Goal: Task Accomplishment & Management: Manage account settings

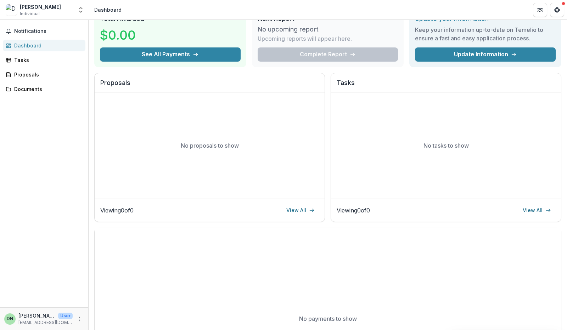
scroll to position [150, 0]
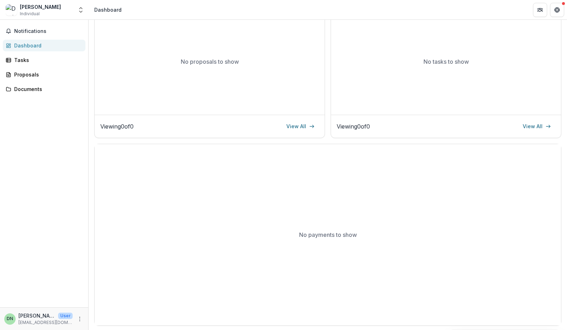
click at [39, 2] on div "[PERSON_NAME] Individual Nonprofits [PERSON_NAME] Team Settings Settings" at bounding box center [44, 9] width 89 height 19
click at [38, 8] on div "[PERSON_NAME]" at bounding box center [40, 6] width 41 height 7
click at [11, 13] on img at bounding box center [11, 9] width 11 height 11
click at [85, 8] on button "Open entity switcher" at bounding box center [81, 10] width 10 height 14
click at [85, 9] on button "Open entity switcher" at bounding box center [81, 10] width 10 height 14
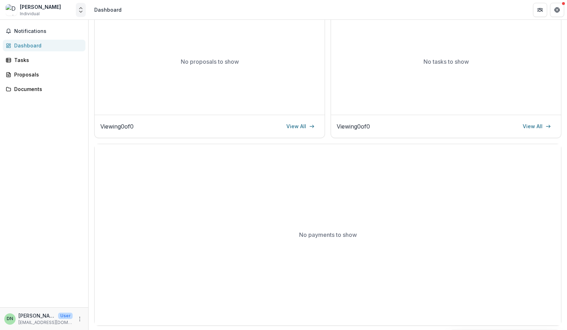
click at [79, 13] on button "Open entity switcher" at bounding box center [81, 10] width 10 height 14
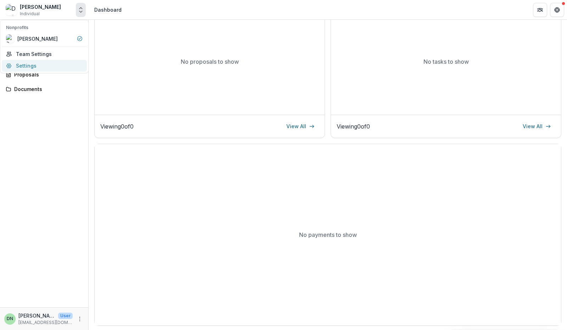
click at [26, 61] on link "Settings" at bounding box center [44, 66] width 85 height 12
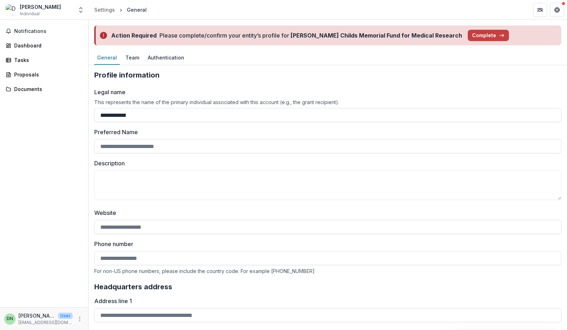
click at [11, 17] on div "[PERSON_NAME] Individual Nonprofits [PERSON_NAME] Team Settings Settings" at bounding box center [44, 10] width 83 height 14
click at [21, 11] on span "Individual" at bounding box center [30, 14] width 20 height 6
